Goal: Task Accomplishment & Management: Complete application form

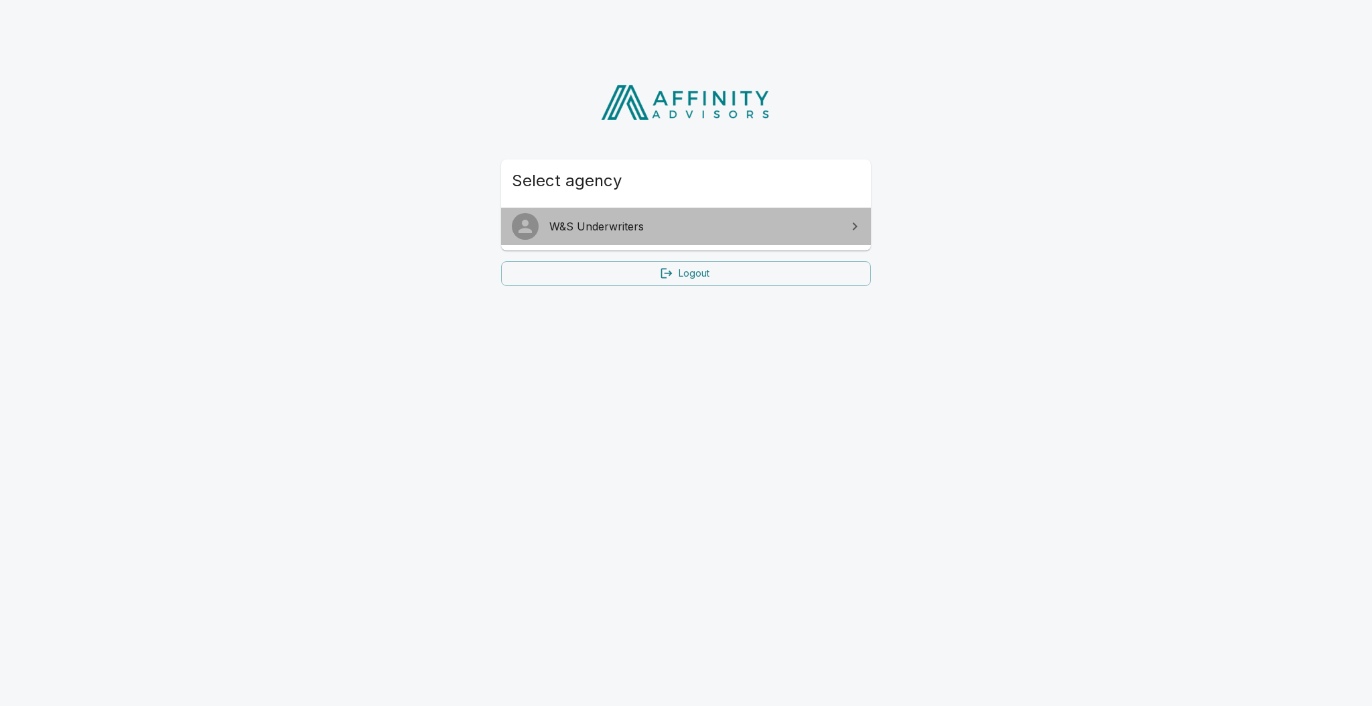
click at [590, 240] on link "W&S Underwriters" at bounding box center [686, 227] width 370 height 38
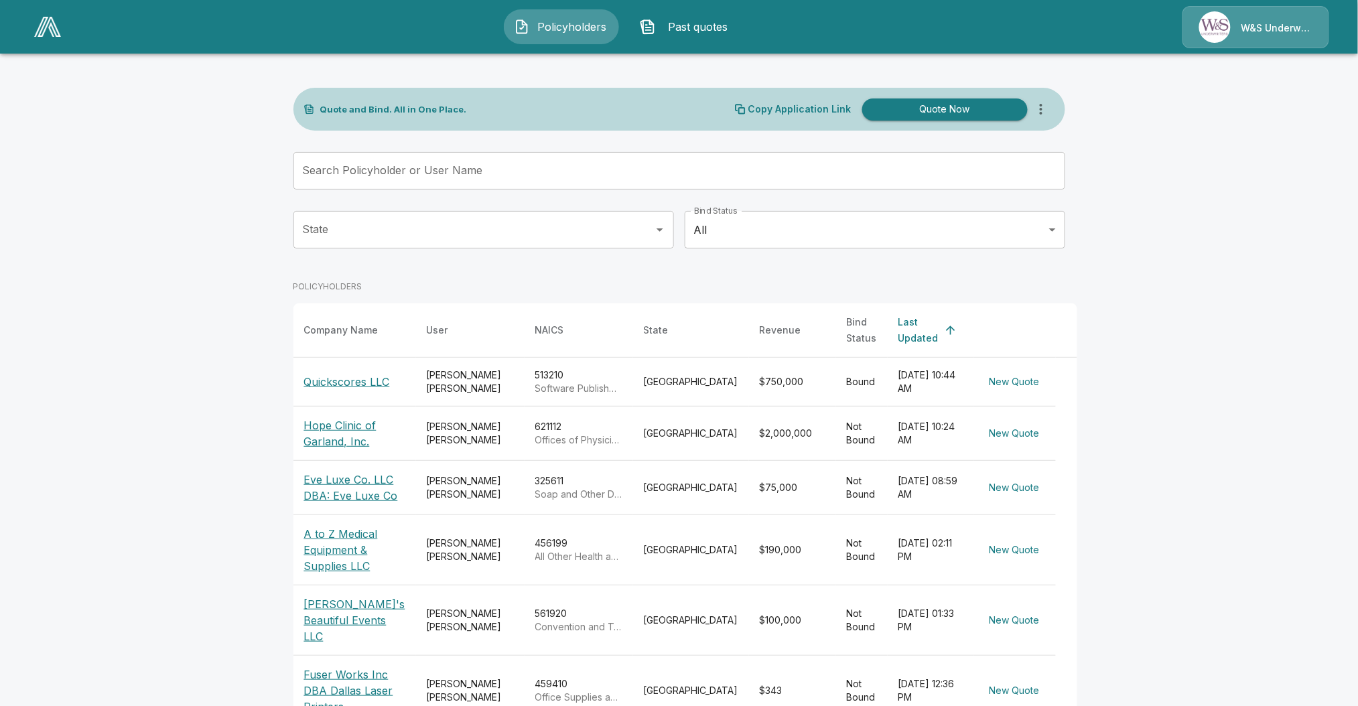
click at [660, 176] on input "Search Policyholder or User Name" at bounding box center [671, 171] width 757 height 38
click at [711, 15] on button "Past quotes" at bounding box center [687, 26] width 115 height 35
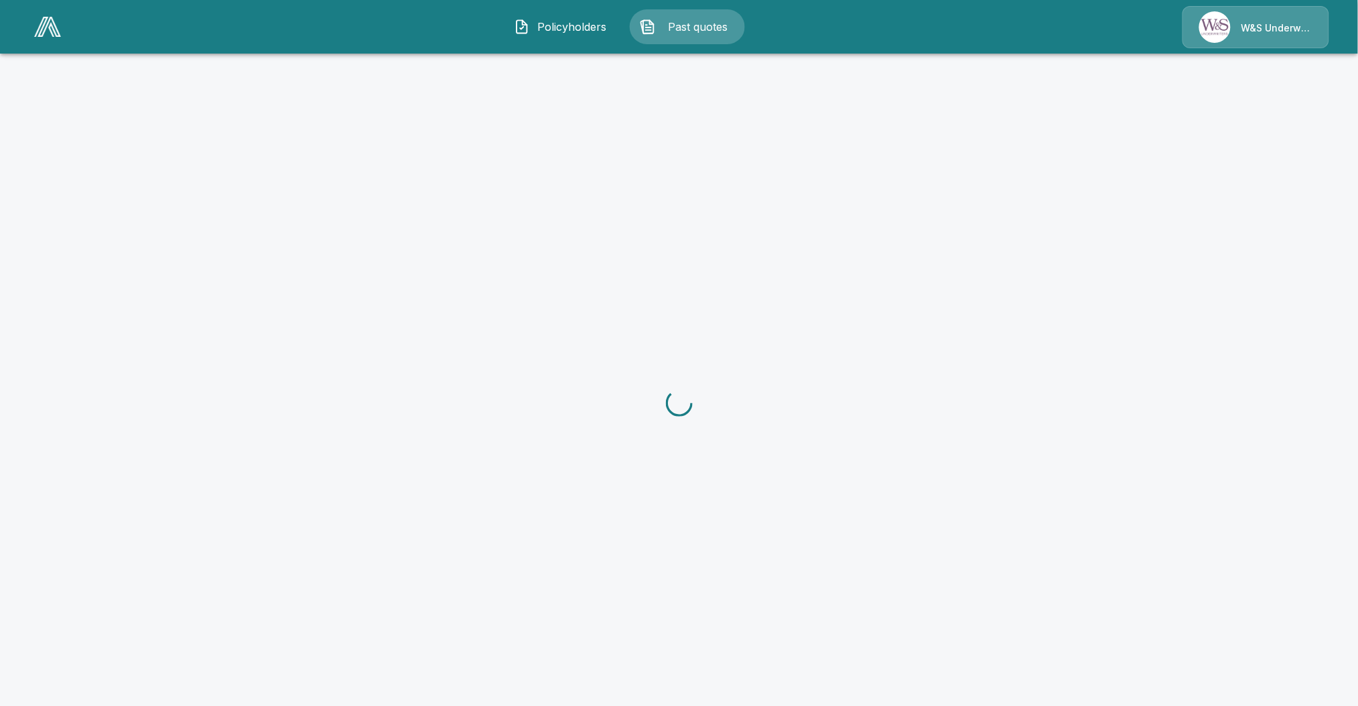
drag, startPoint x: 711, startPoint y: 15, endPoint x: 559, endPoint y: 31, distance: 152.9
click at [559, 31] on div "Policyholders Past quotes" at bounding box center [624, 26] width 241 height 35
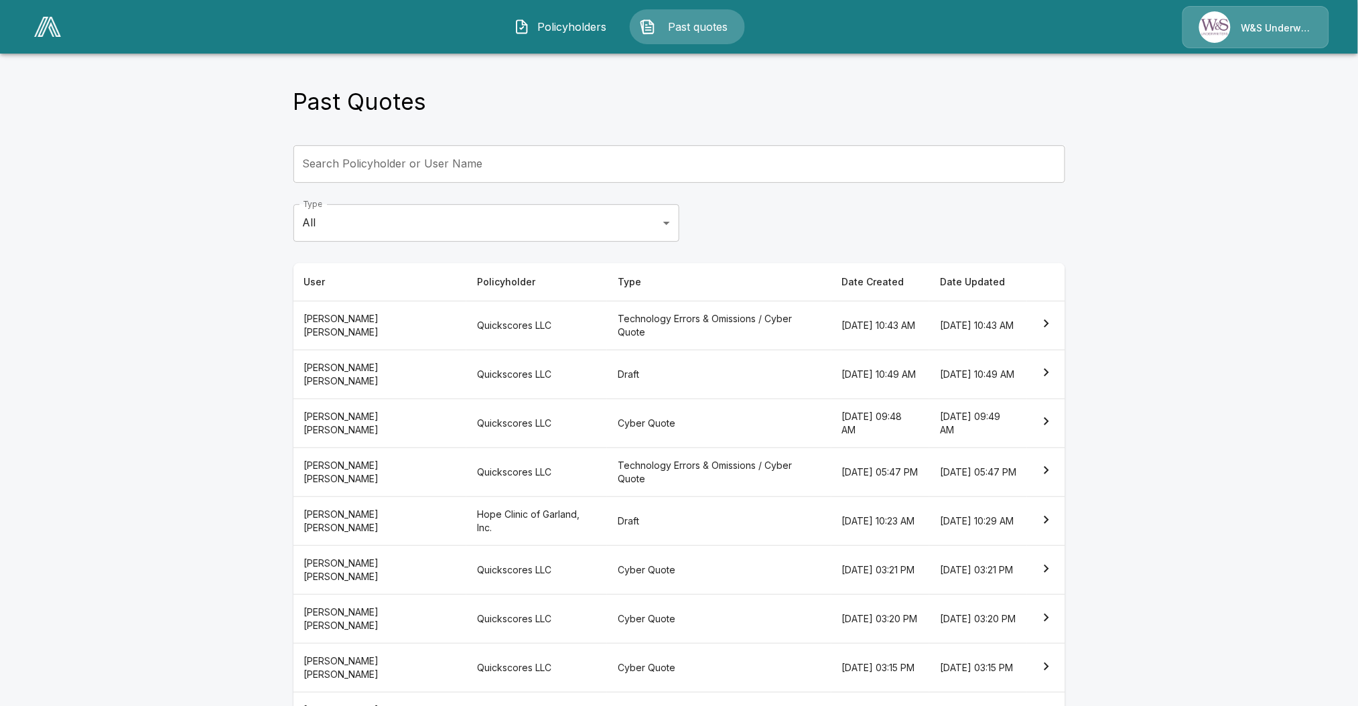
click at [551, 35] on button "Policyholders" at bounding box center [561, 26] width 115 height 35
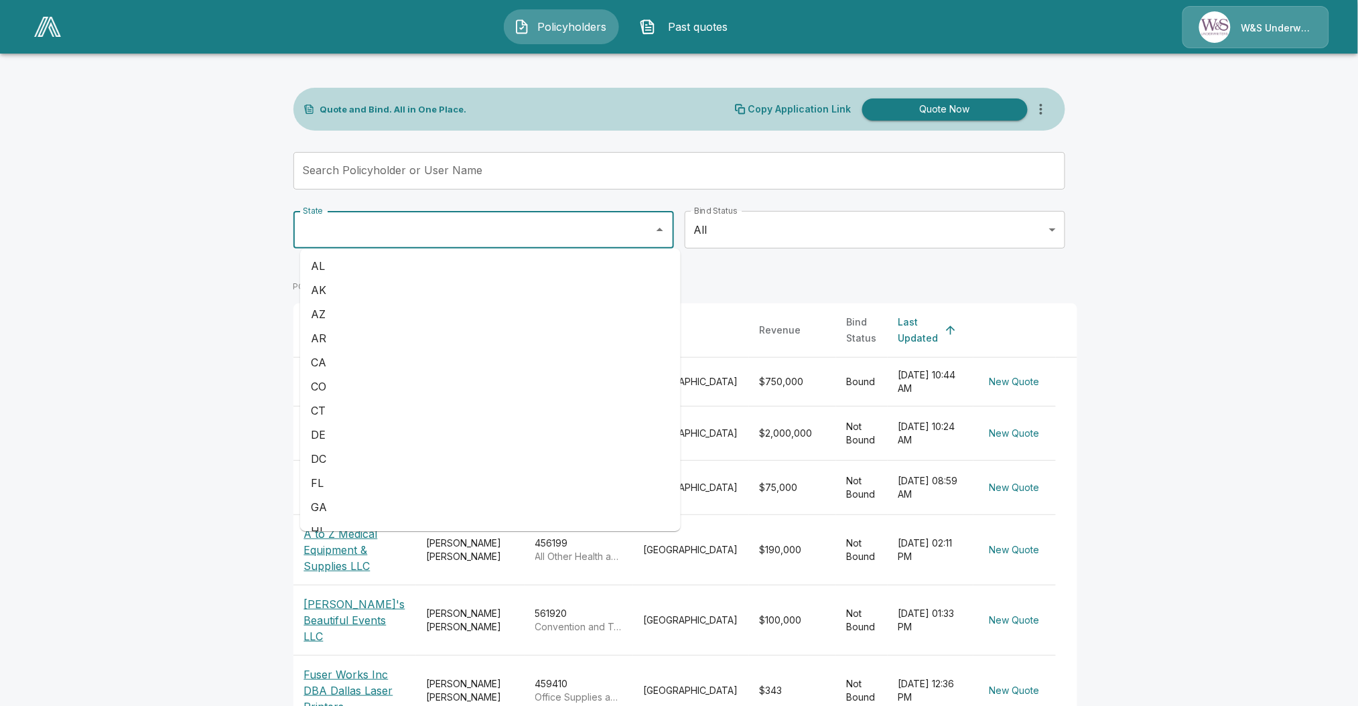
click at [563, 230] on input "State" at bounding box center [473, 229] width 348 height 25
click at [551, 169] on input "Search Policyholder or User Name" at bounding box center [671, 171] width 757 height 38
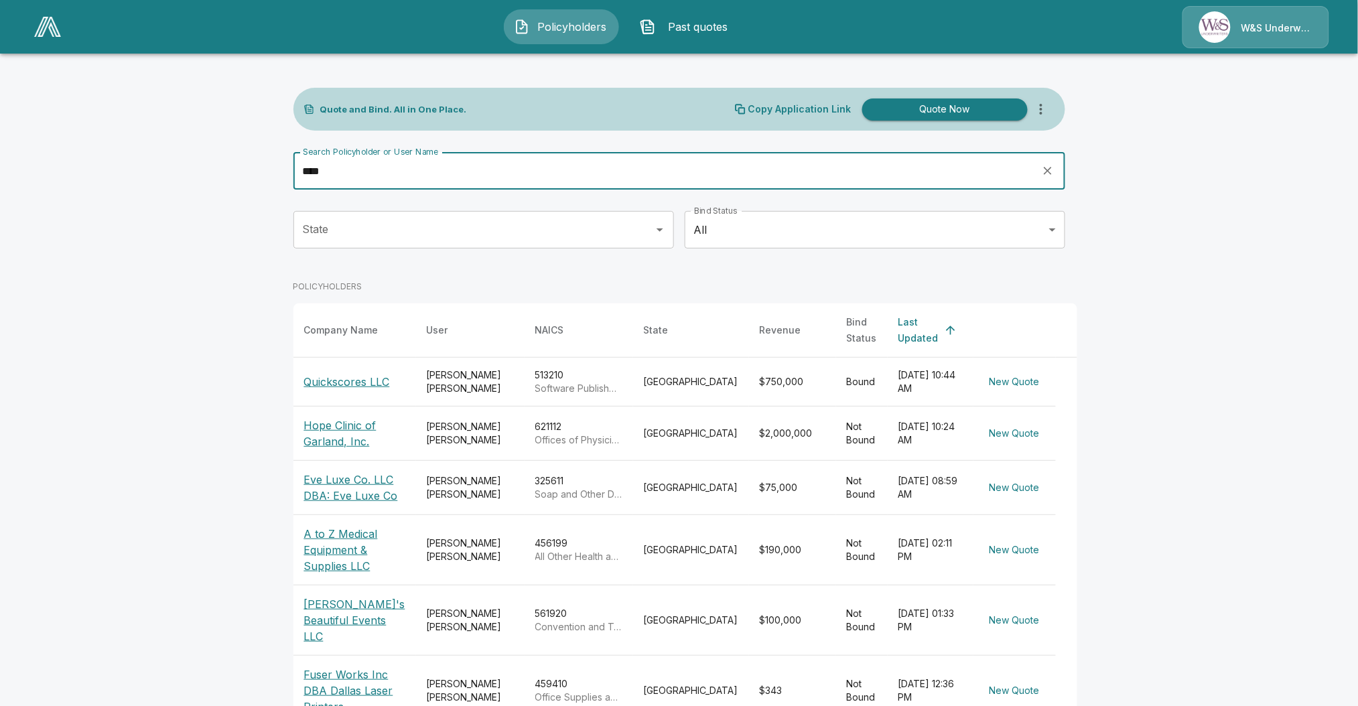
type input "****"
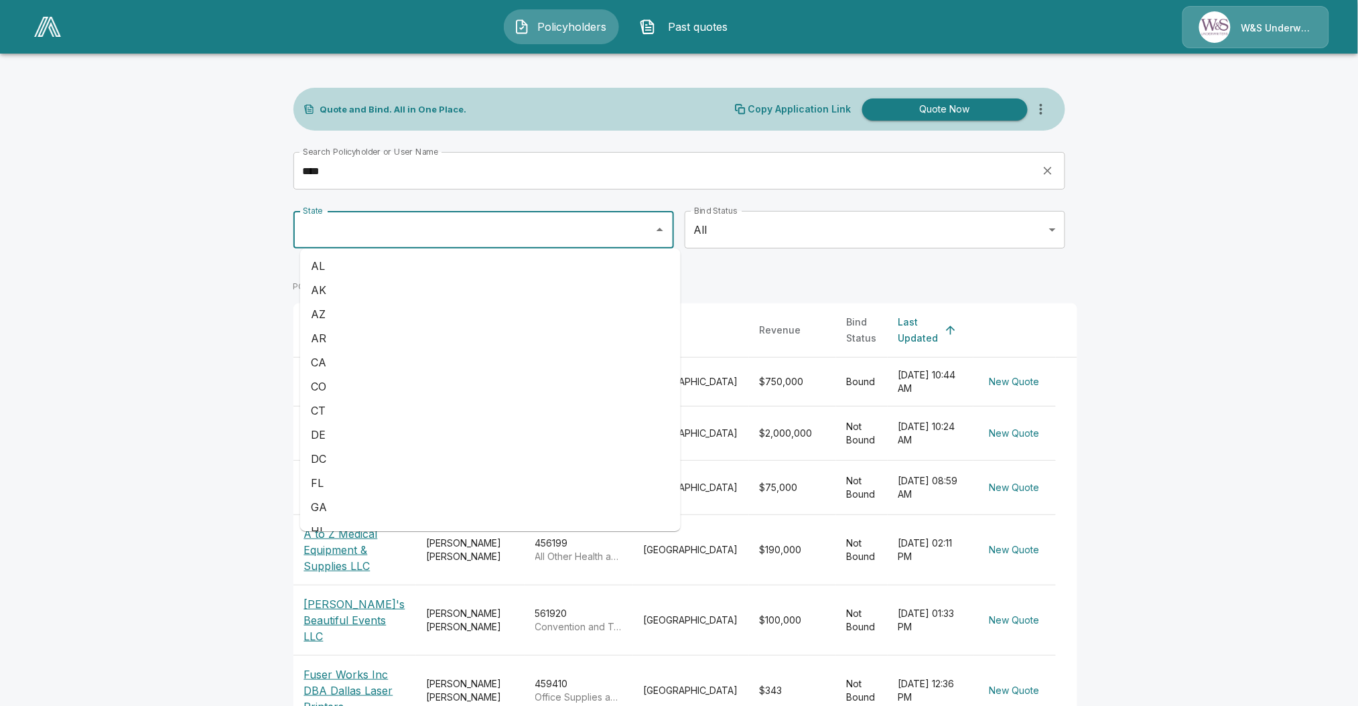
click at [519, 230] on input "State" at bounding box center [473, 229] width 348 height 25
click at [433, 309] on li "AZ" at bounding box center [490, 314] width 380 height 24
type input "**"
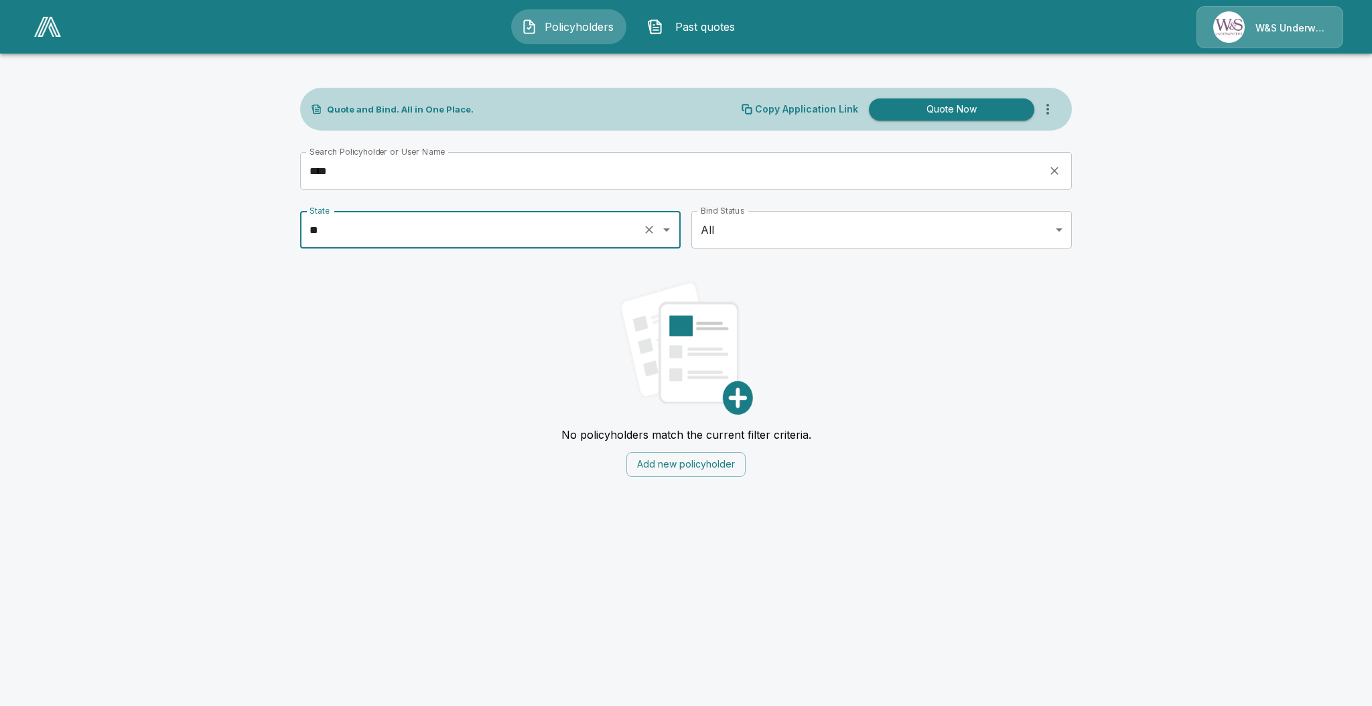
click at [715, 476] on button "Add new policyholder" at bounding box center [685, 464] width 119 height 25
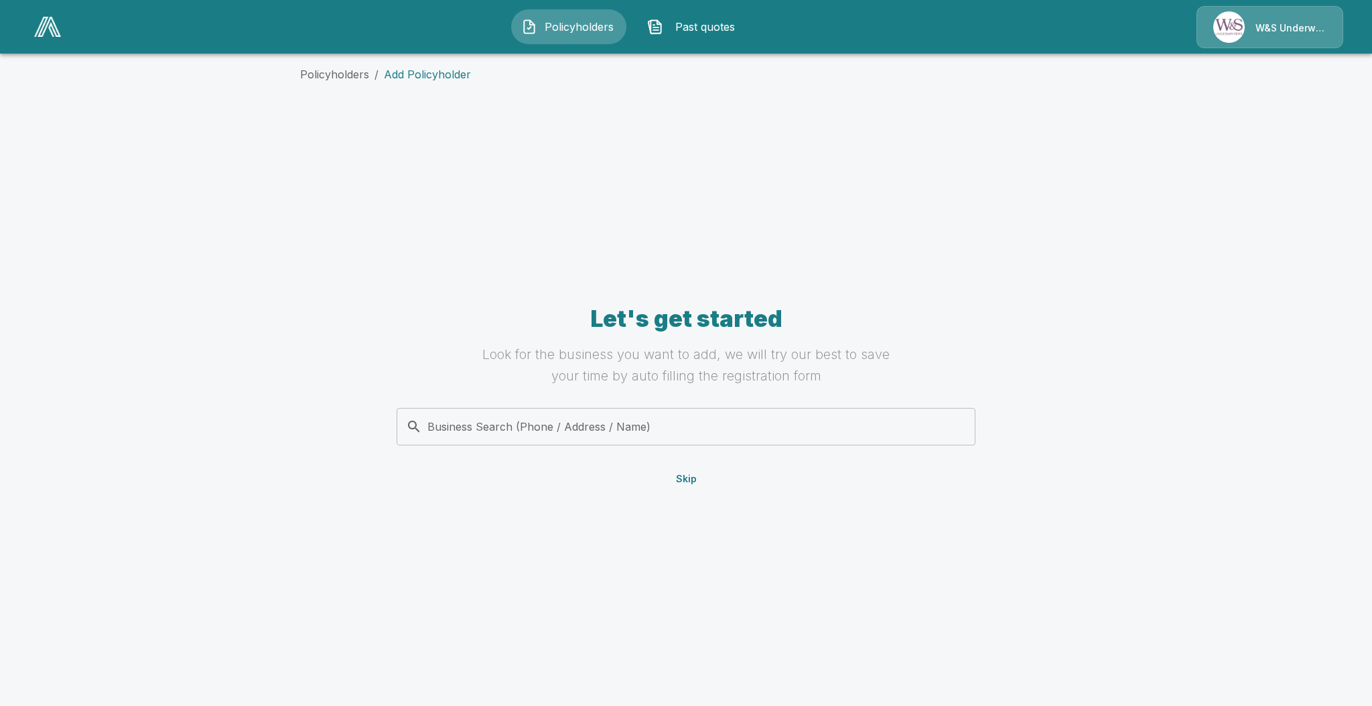
click at [695, 436] on input "Business Search (Phone / Address / Name)" at bounding box center [684, 426] width 562 height 25
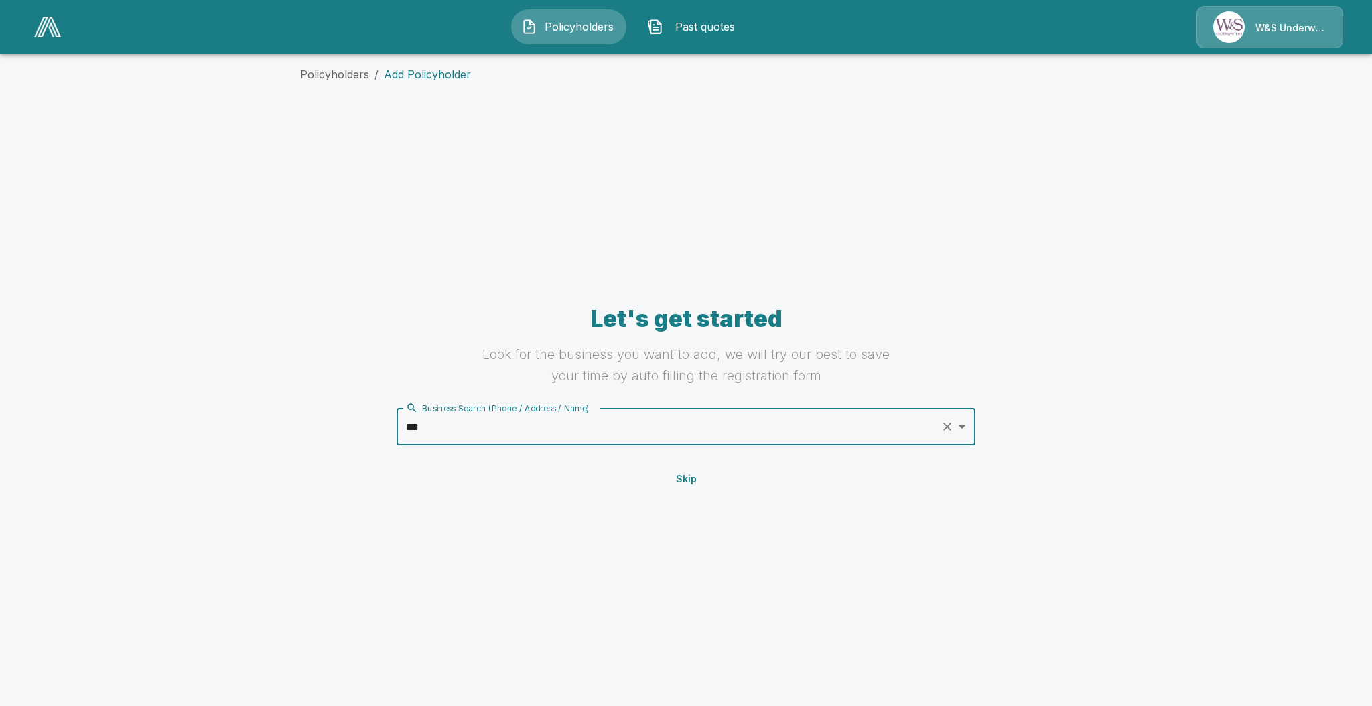
type input "****"
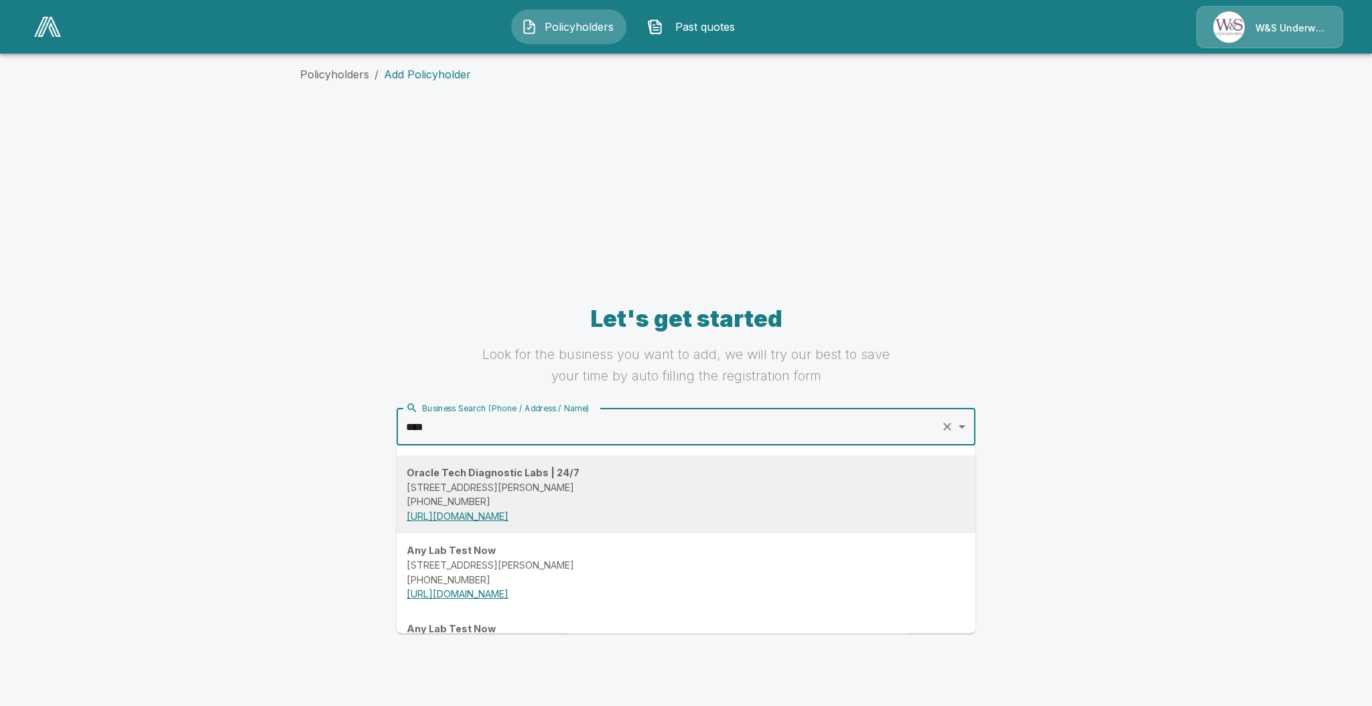
click at [683, 472] on div "Oracle Tech Diagnostic Labs | 24/7 8600 Wurzbach Rd Suite 1022 Bldg. 1000, San …" at bounding box center [686, 495] width 559 height 58
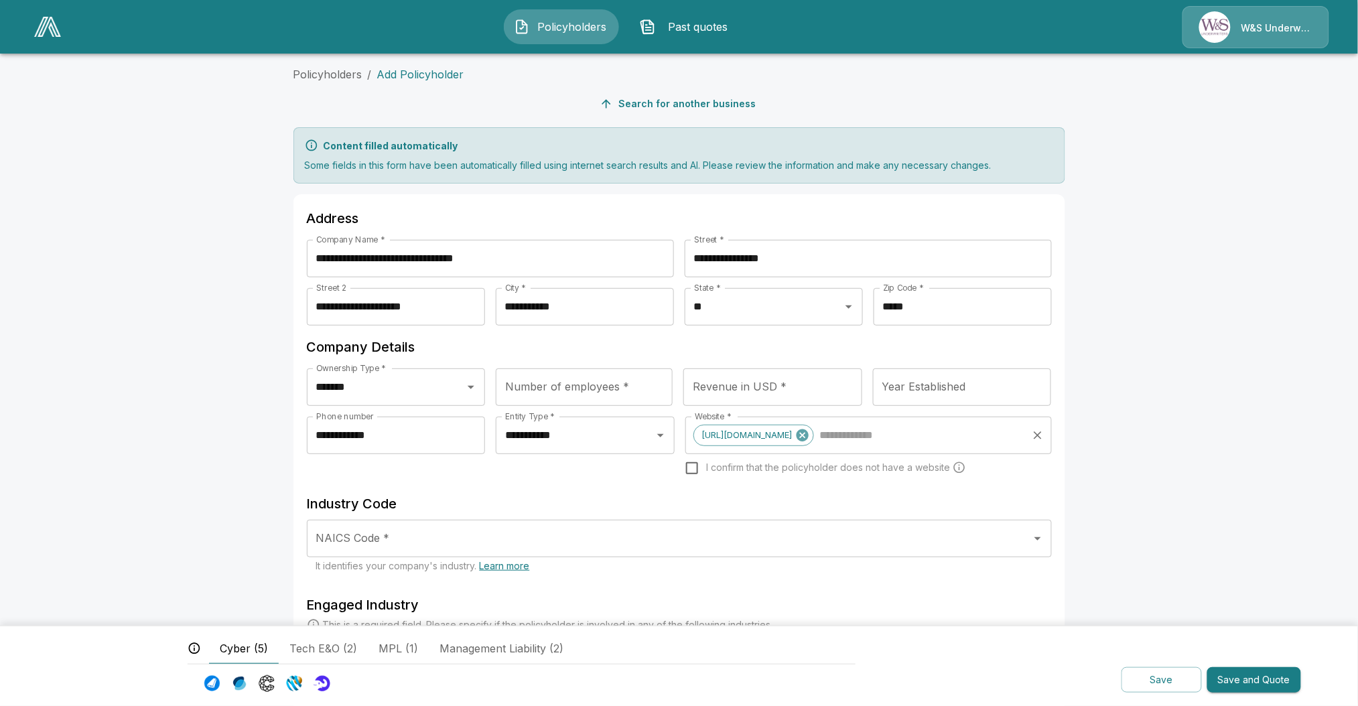
scroll to position [271, 0]
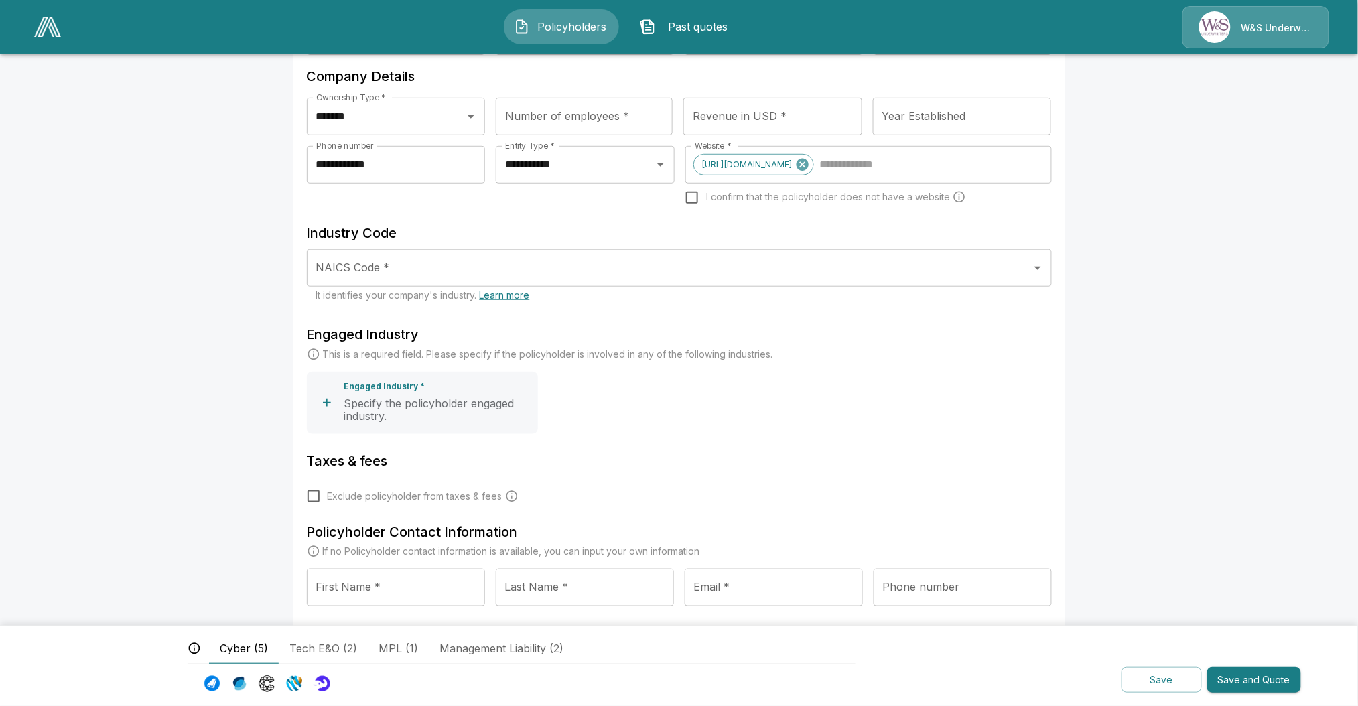
click at [393, 643] on span "MPL (1)" at bounding box center [398, 648] width 40 height 16
click at [520, 655] on button "Management Liability (2)" at bounding box center [501, 648] width 145 height 32
click at [374, 650] on button "MPL (1)" at bounding box center [398, 648] width 61 height 32
click at [192, 647] on icon "The carriers and lines of business displayed below reflect potential appetite b…" at bounding box center [194, 648] width 13 height 13
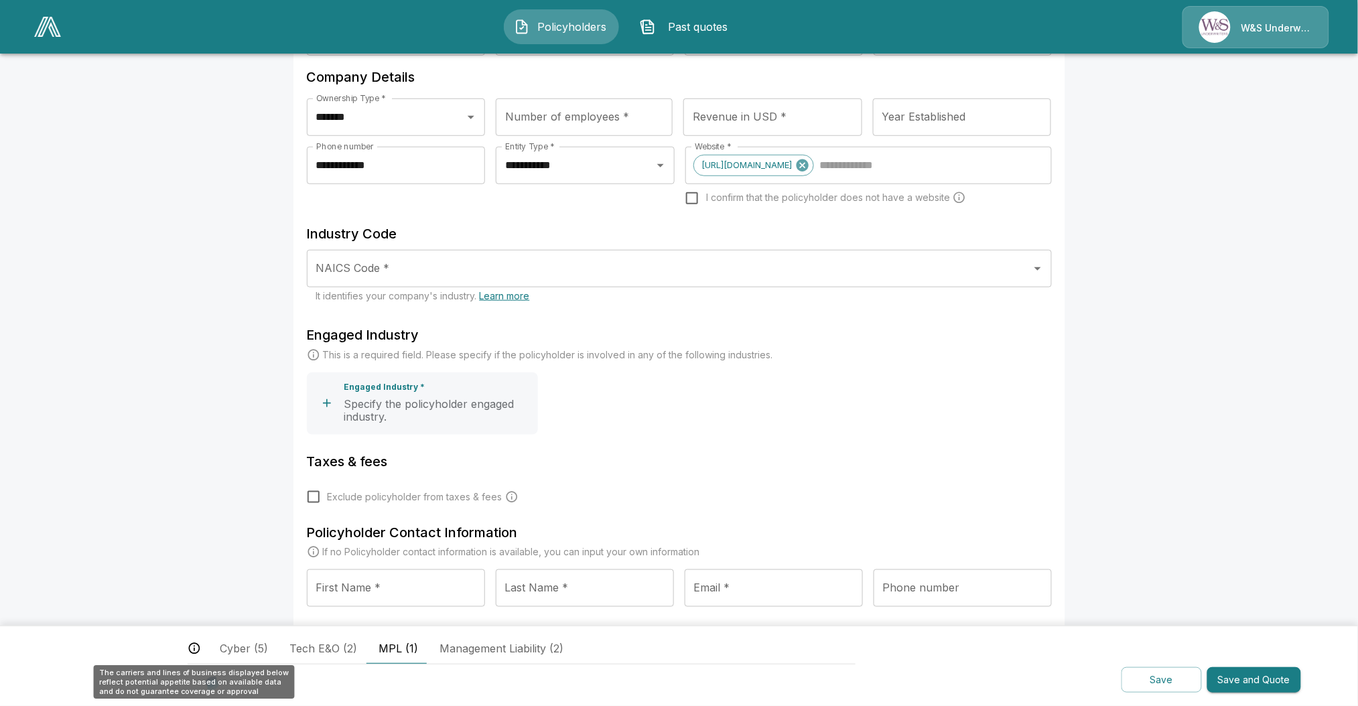
click at [192, 647] on icon "The carriers and lines of business displayed below reflect potential appetite b…" at bounding box center [194, 648] width 13 height 13
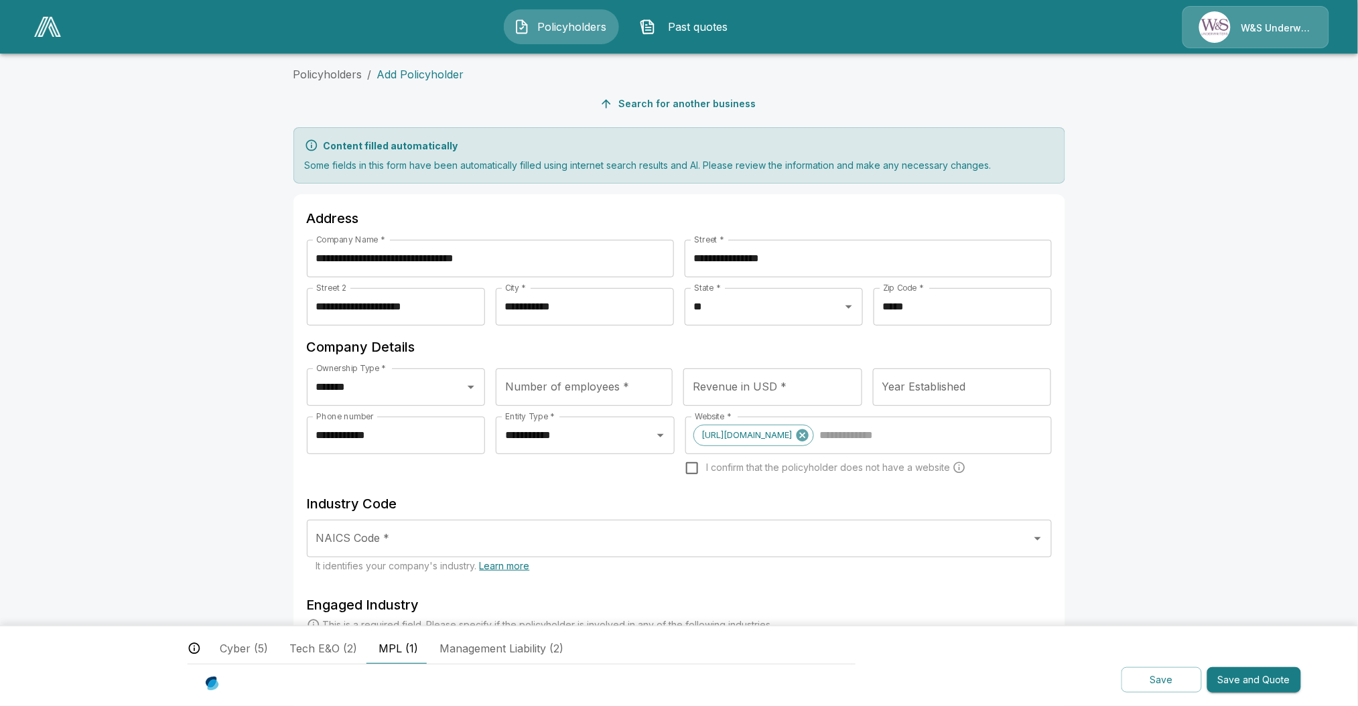
click at [505, 256] on input "**********" at bounding box center [490, 259] width 367 height 38
type input "****"
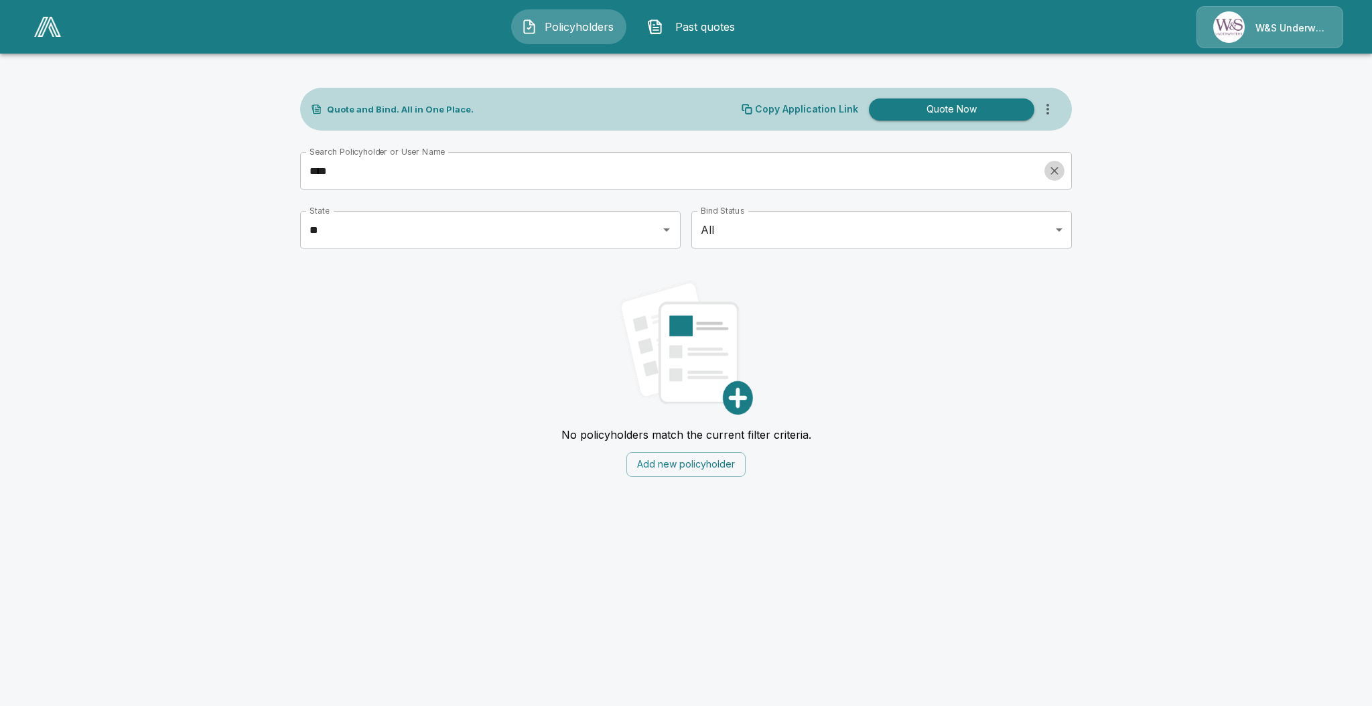
click at [1054, 167] on icon "clear search" at bounding box center [1054, 170] width 13 height 13
click at [952, 180] on input "Search Policyholder or User Name" at bounding box center [678, 171] width 757 height 38
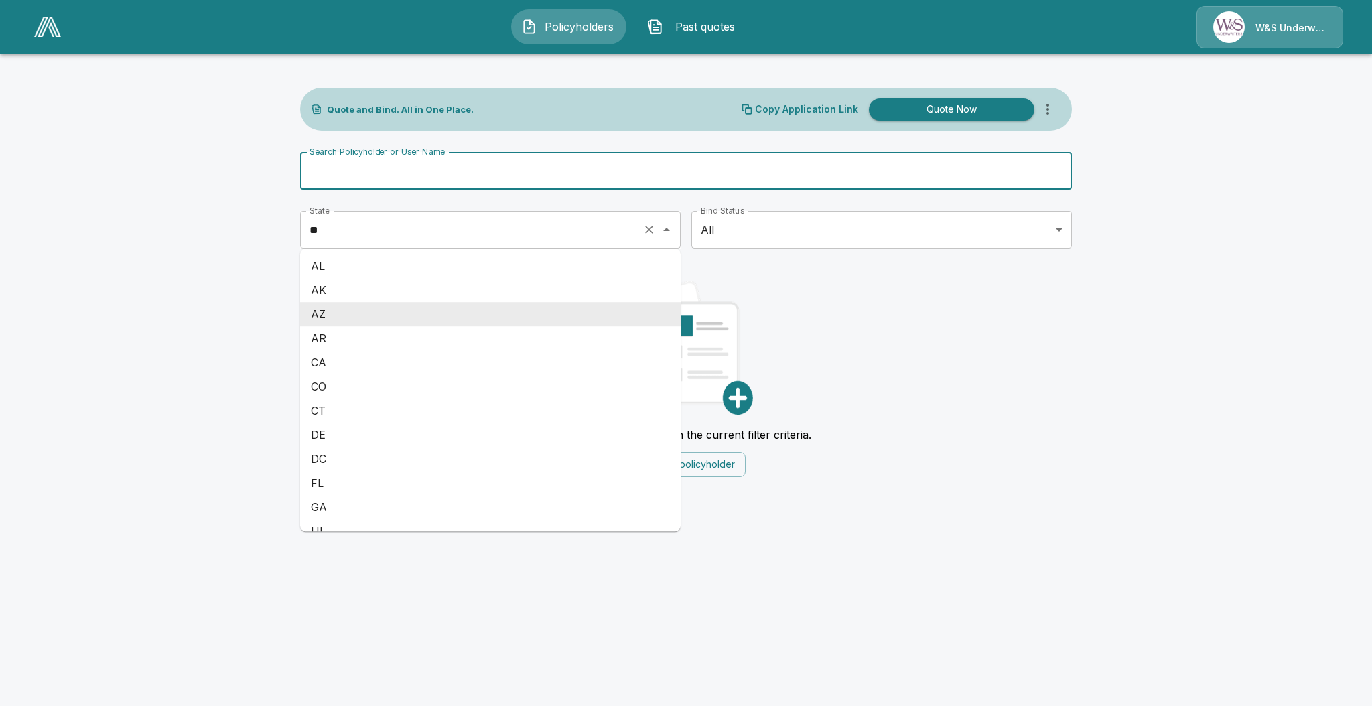
click at [533, 214] on div "** State" at bounding box center [490, 230] width 380 height 38
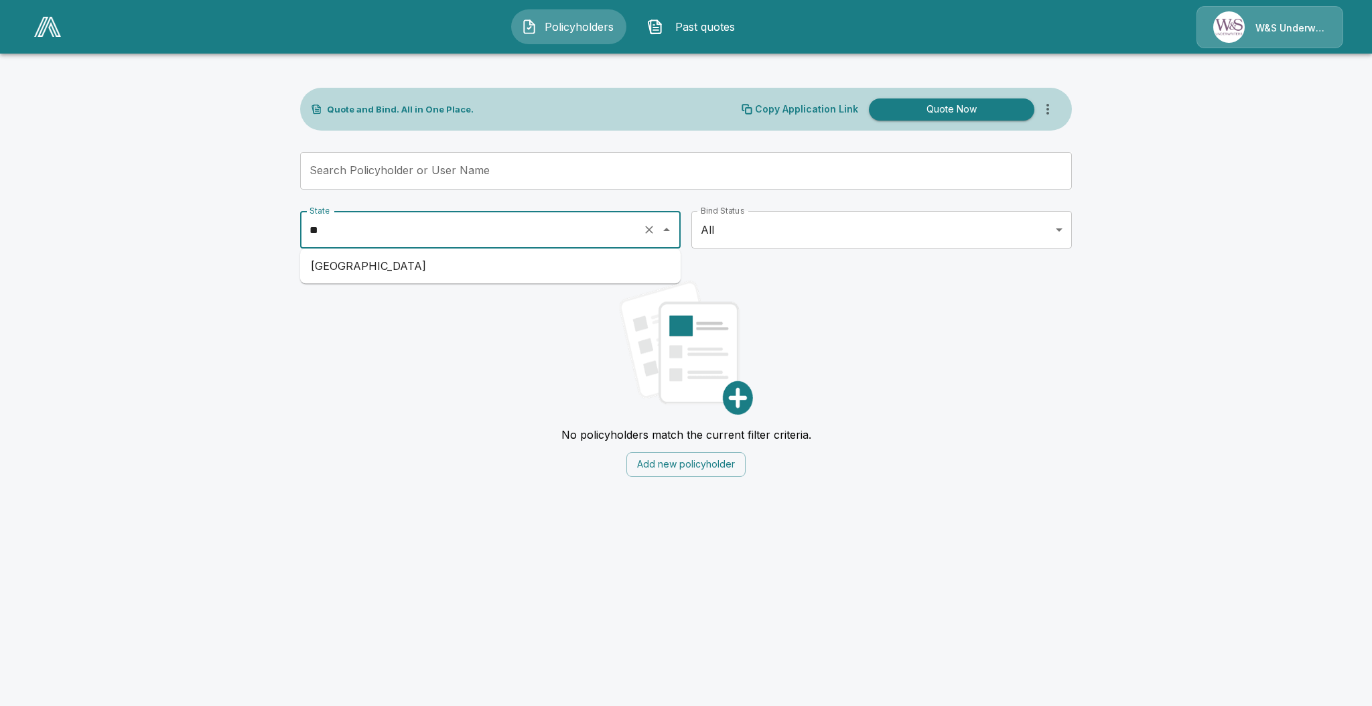
click at [496, 252] on ul "[GEOGRAPHIC_DATA]" at bounding box center [490, 266] width 380 height 35
click at [484, 279] on ul "[GEOGRAPHIC_DATA]" at bounding box center [490, 266] width 380 height 35
click at [486, 274] on li "[GEOGRAPHIC_DATA]" at bounding box center [490, 266] width 380 height 24
type input "**"
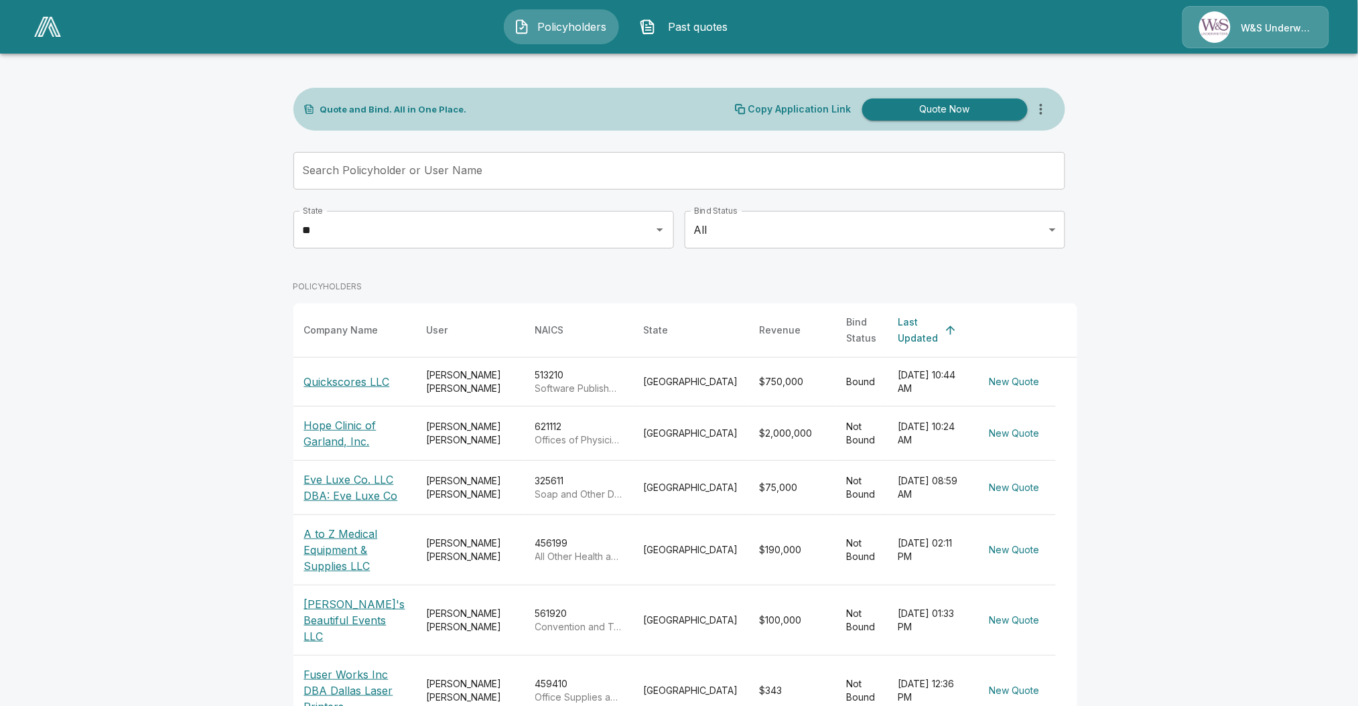
drag, startPoint x: 340, startPoint y: 418, endPoint x: 332, endPoint y: 422, distance: 9.0
click at [332, 422] on p "Hope Clinic of Garland, Inc." at bounding box center [354, 433] width 101 height 32
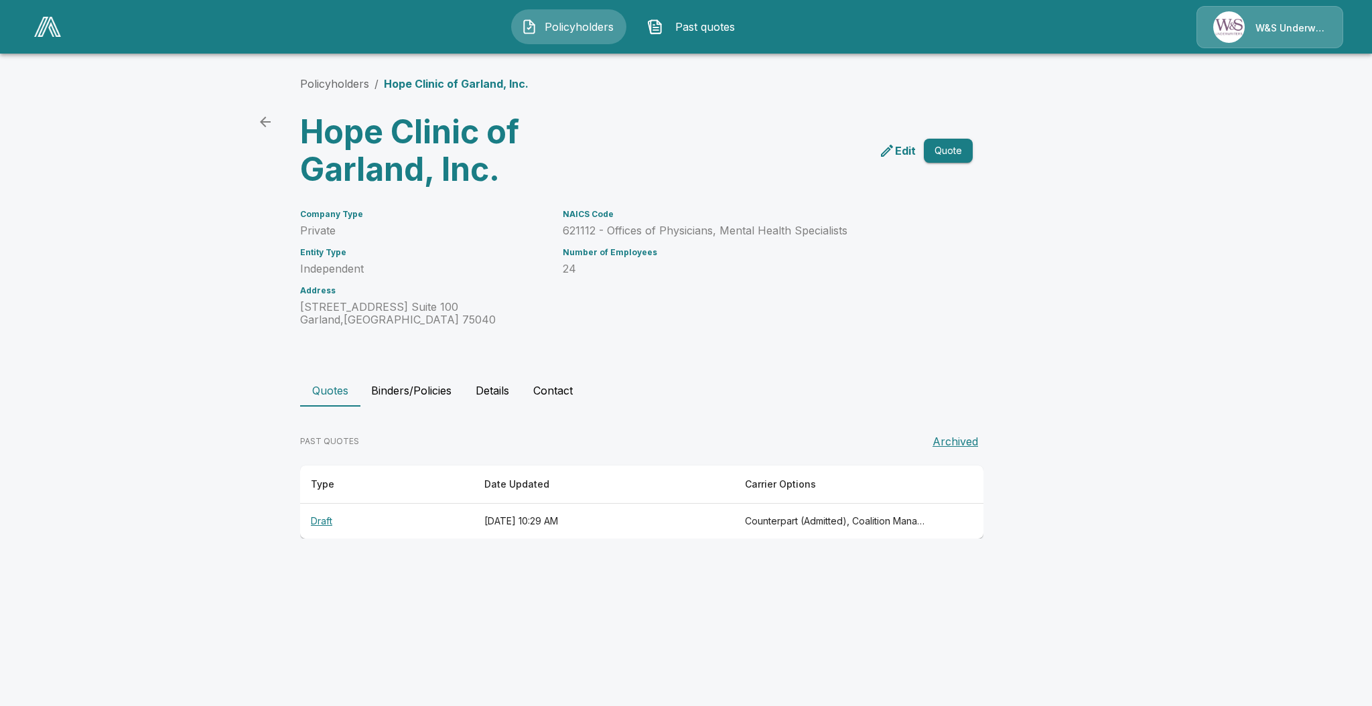
click at [330, 504] on th "Draft" at bounding box center [386, 522] width 173 height 36
click at [951, 149] on button "Quote" at bounding box center [948, 151] width 49 height 25
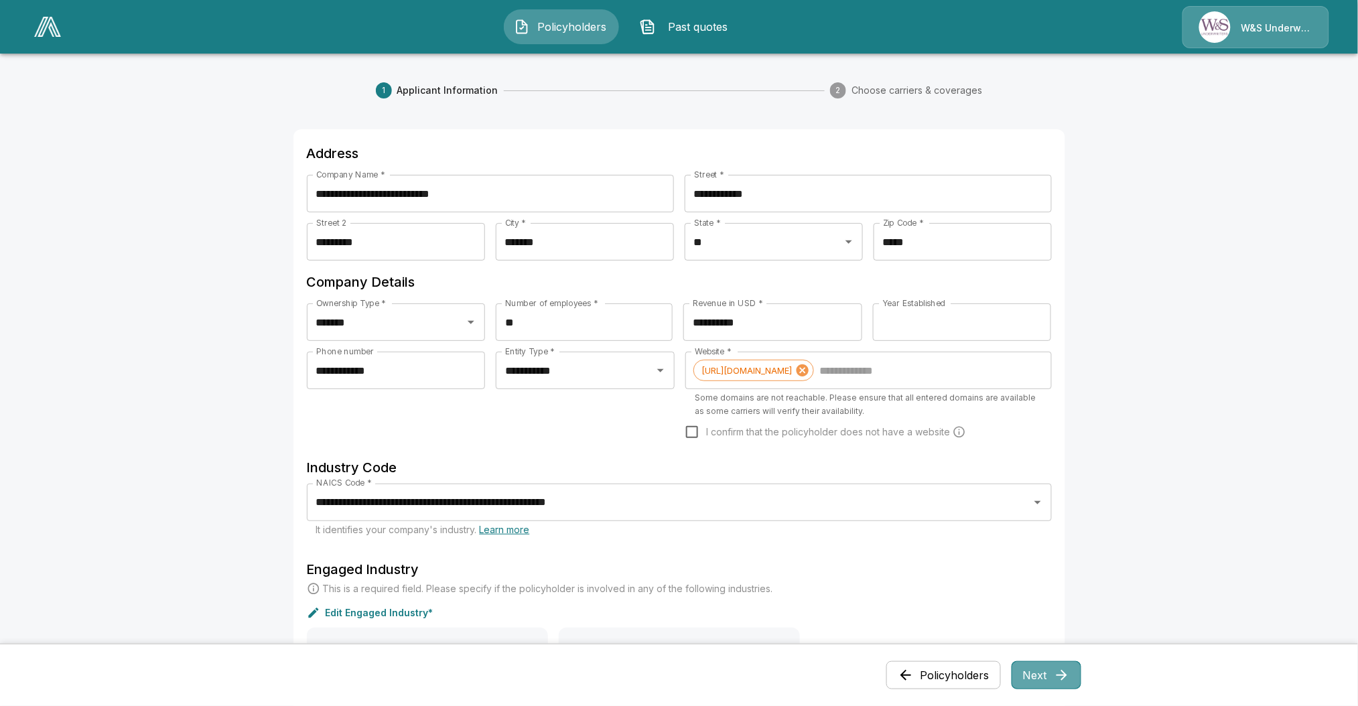
click at [1034, 670] on button "Next" at bounding box center [1046, 675] width 70 height 28
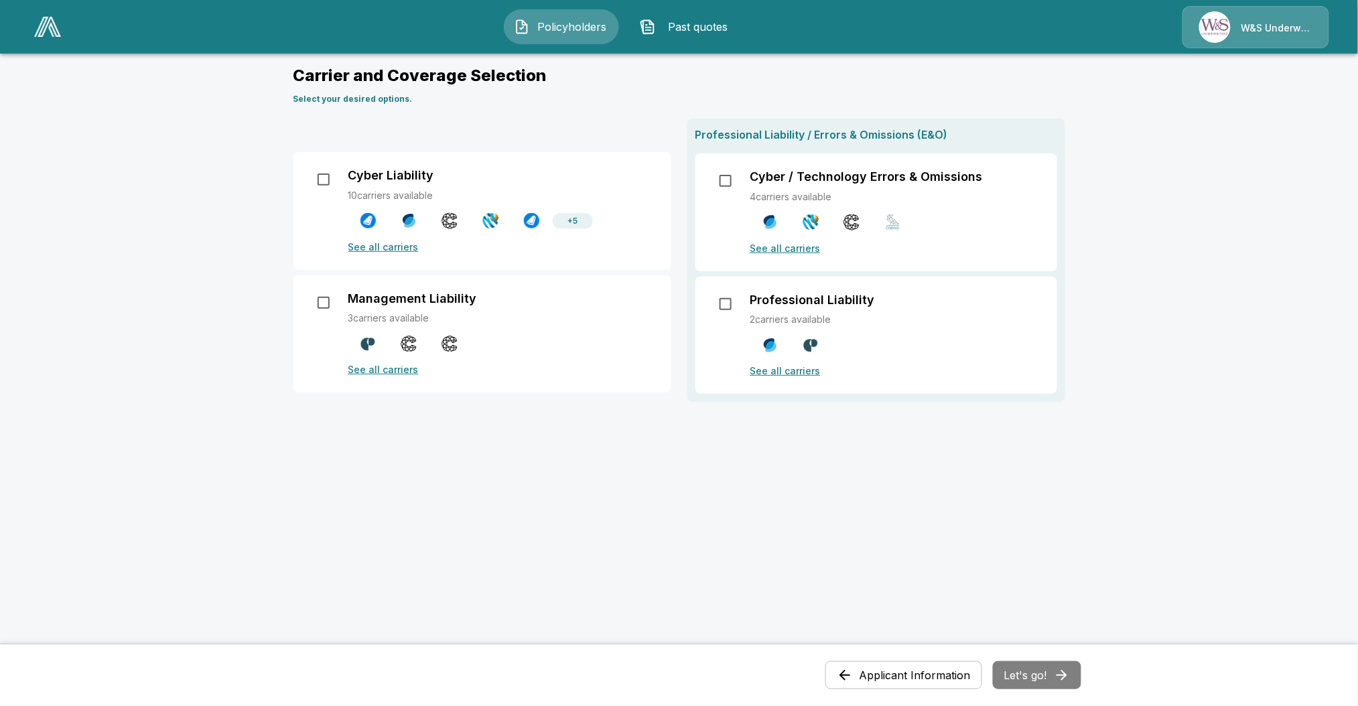
scroll to position [42, 0]
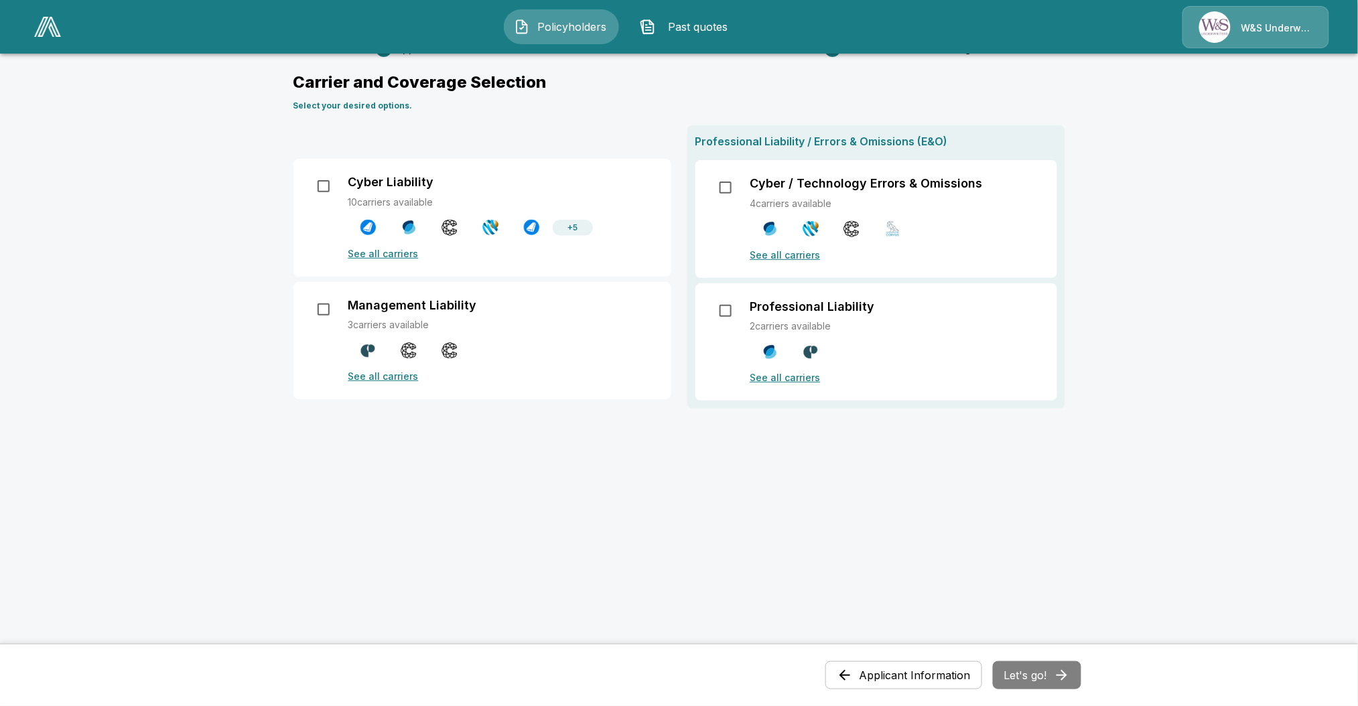
click at [389, 376] on p "See all carriers" at bounding box center [501, 376] width 307 height 14
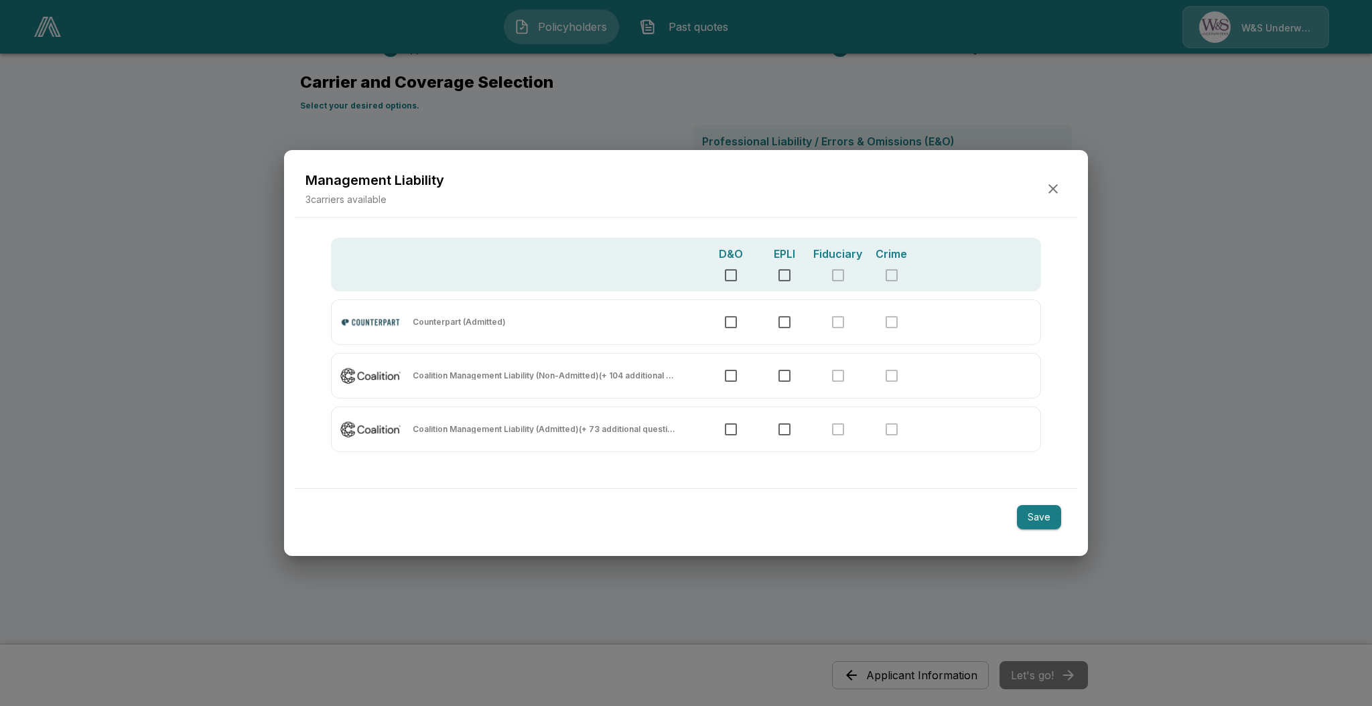
click at [1048, 196] on icon "button" at bounding box center [1053, 189] width 16 height 16
